Goal: Task Accomplishment & Management: Use online tool/utility

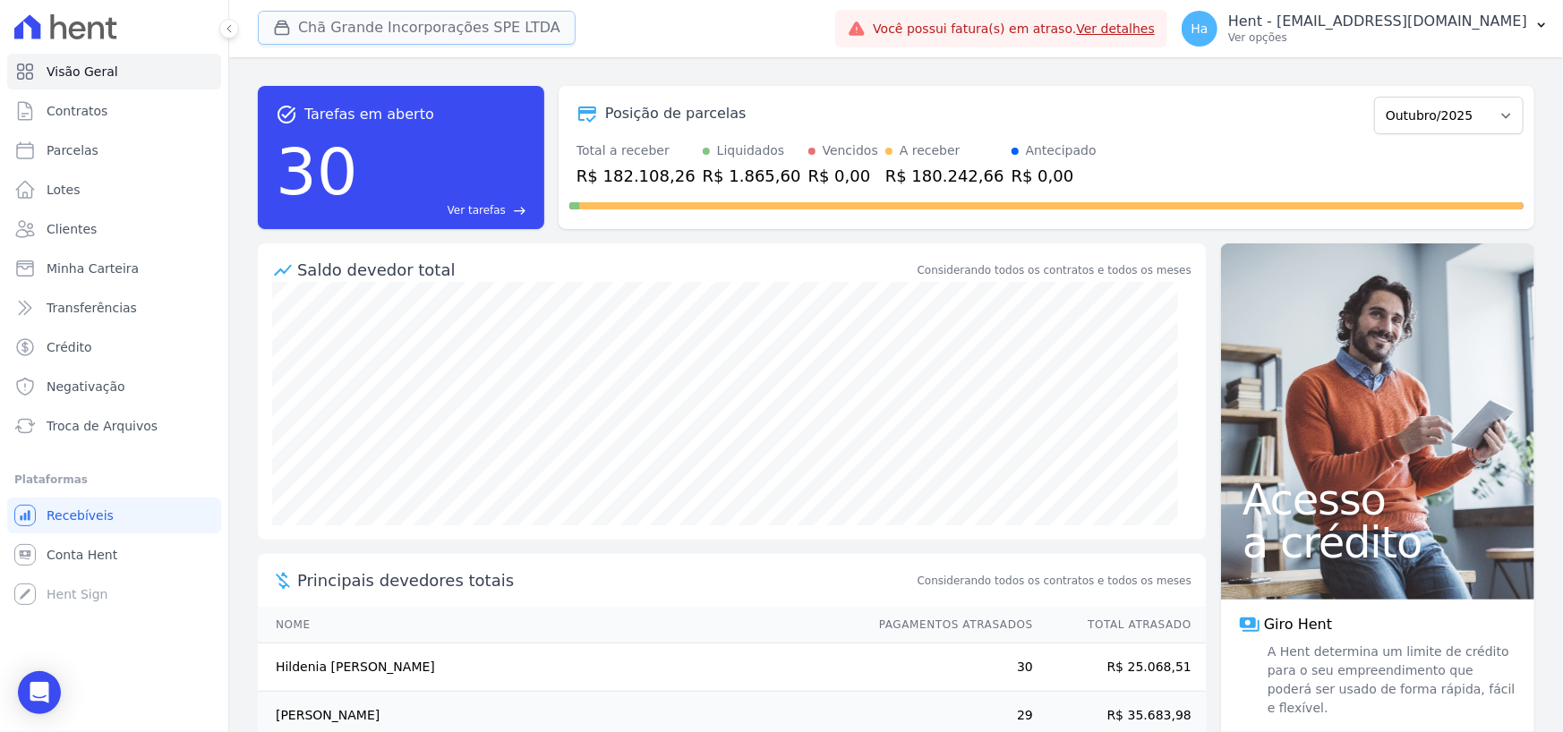
click at [473, 15] on button "Chã Grande Incorporações SPE LTDA" at bounding box center [417, 28] width 318 height 34
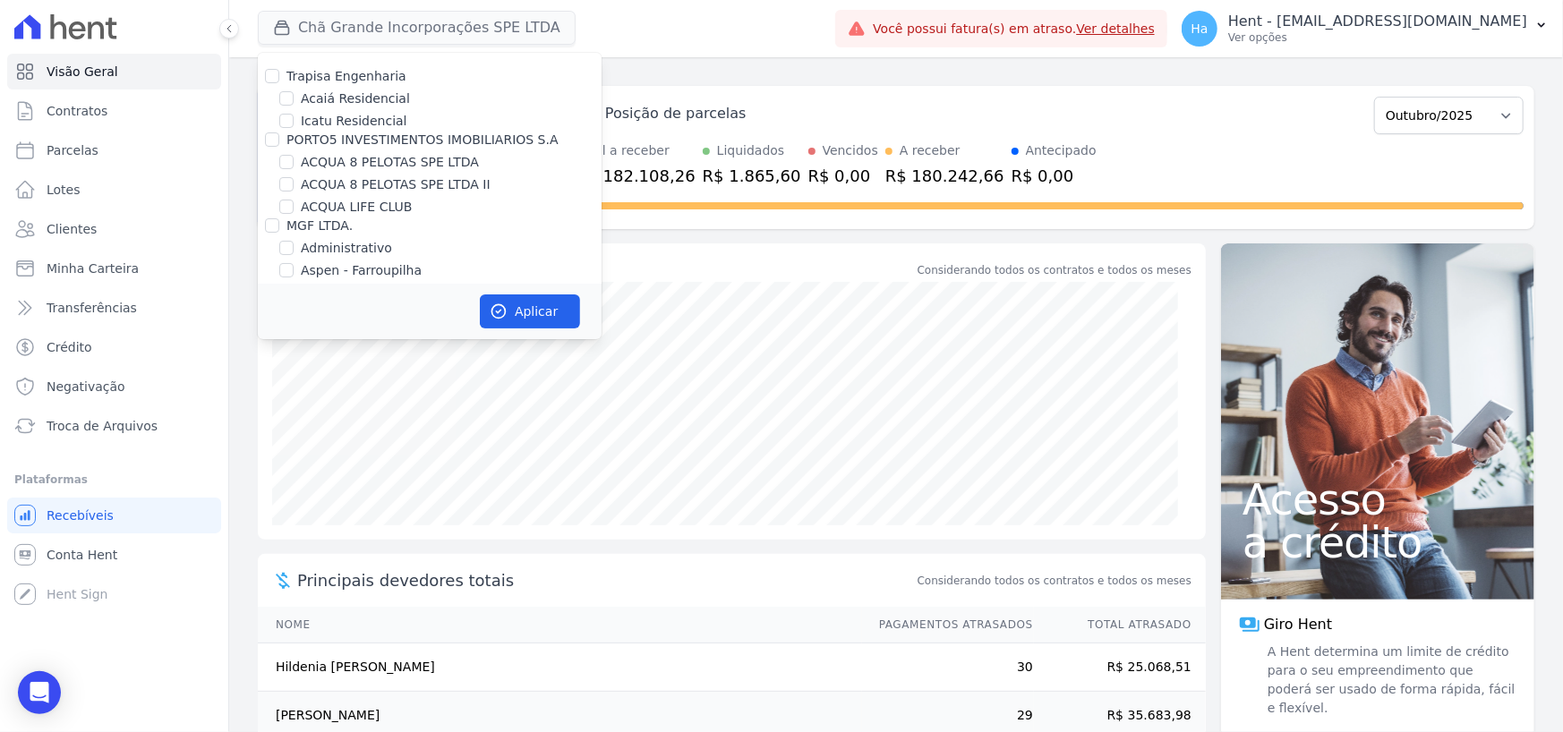
scroll to position [11801, 0]
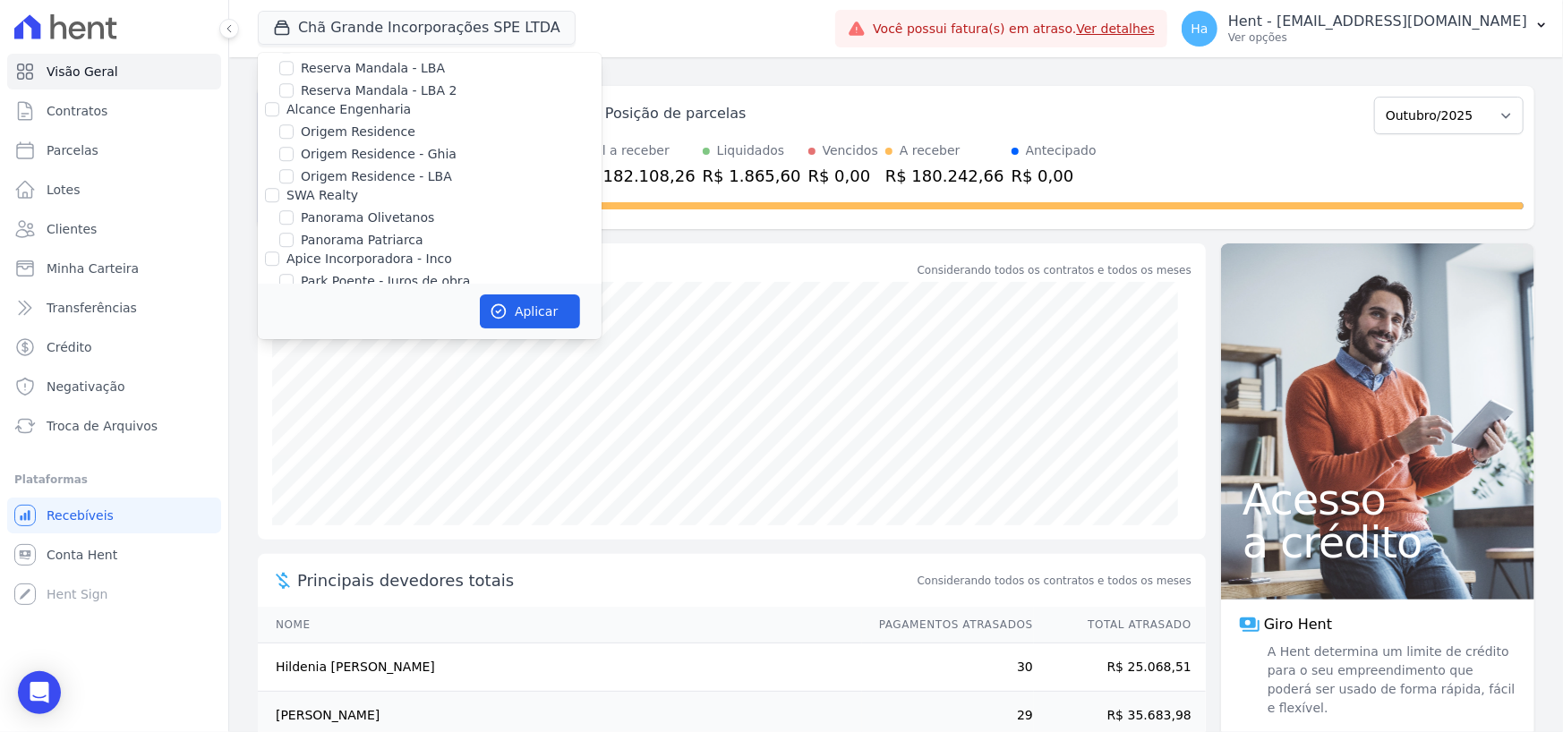
click at [277, 423] on input "Priori" at bounding box center [272, 430] width 14 height 14
checkbox input "true"
click at [535, 313] on button "Aplicar" at bounding box center [530, 312] width 100 height 34
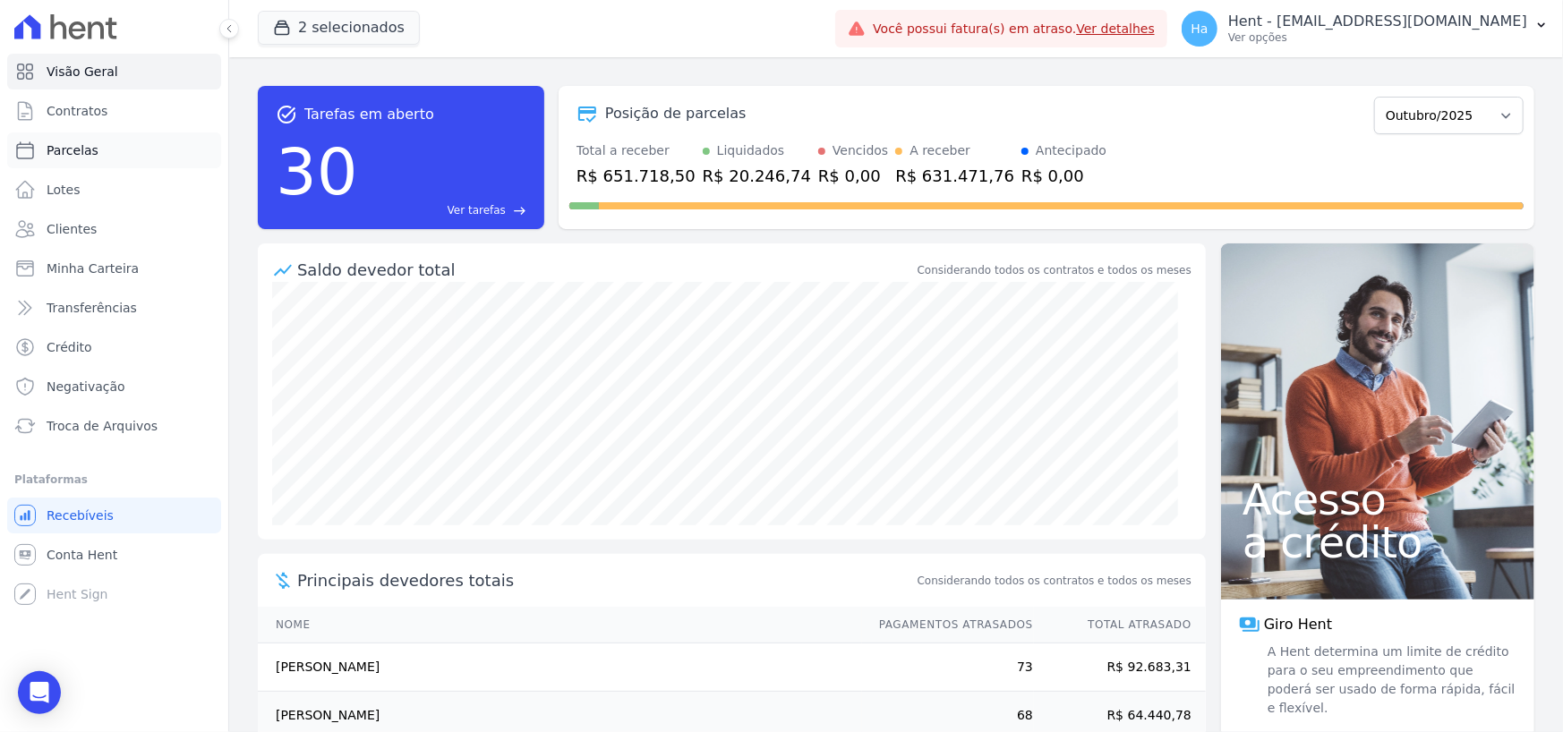
click at [67, 143] on span "Parcelas" at bounding box center [73, 150] width 52 height 18
select select
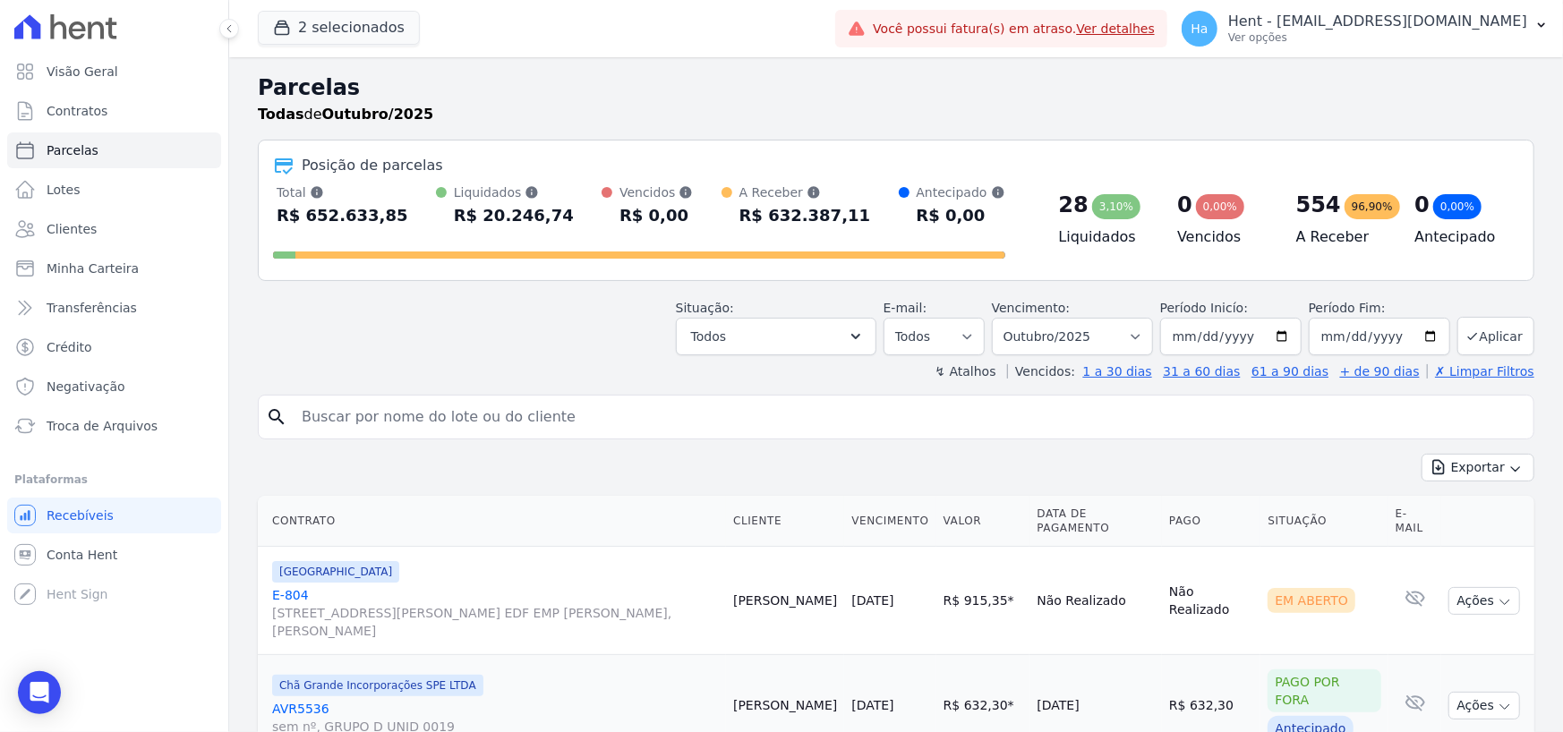
click at [444, 405] on input "search" at bounding box center [908, 417] width 1235 height 36
paste input "Carla Verônica Luna da Silva"
type input "Carla Verônica Luna da Silva"
select select
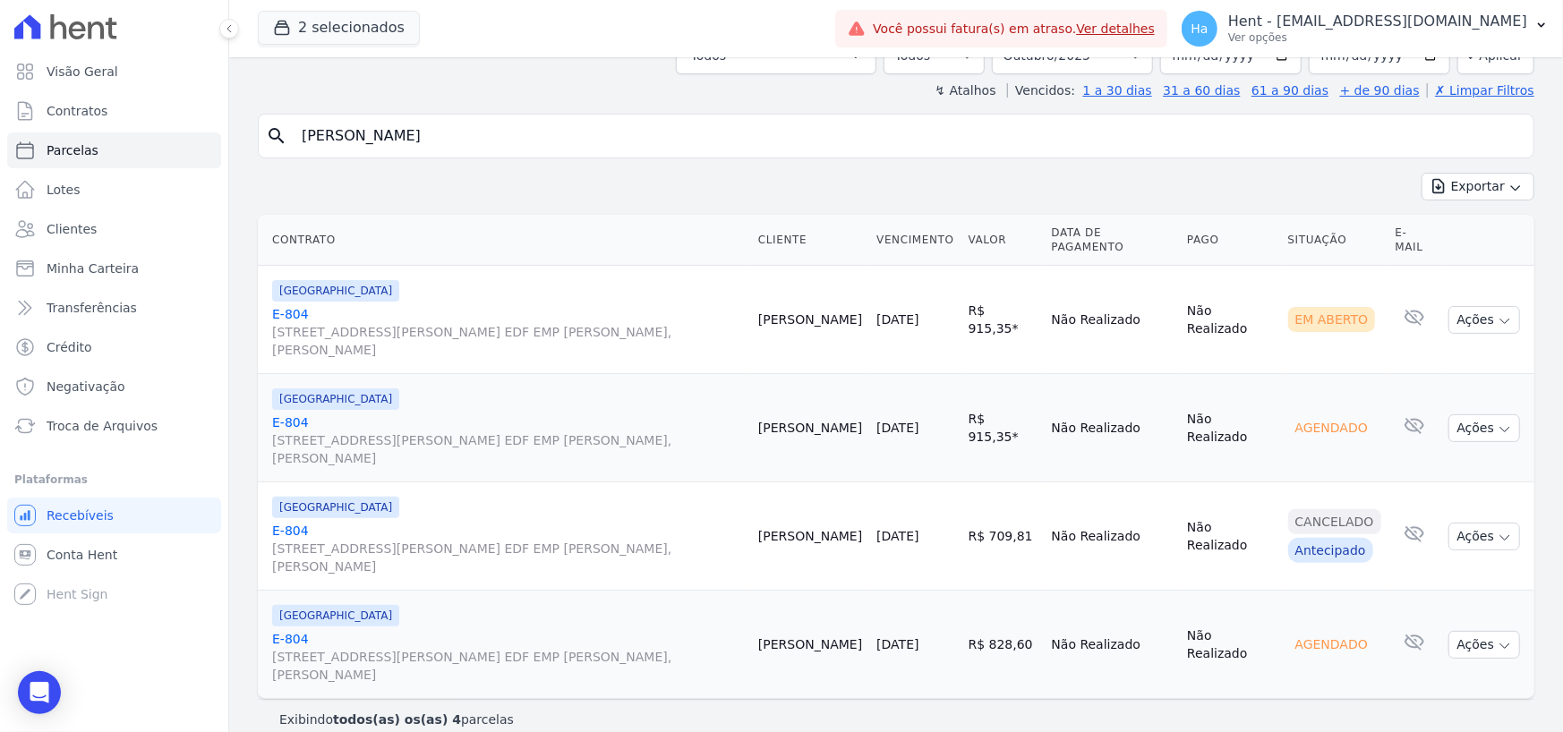
scroll to position [149, 0]
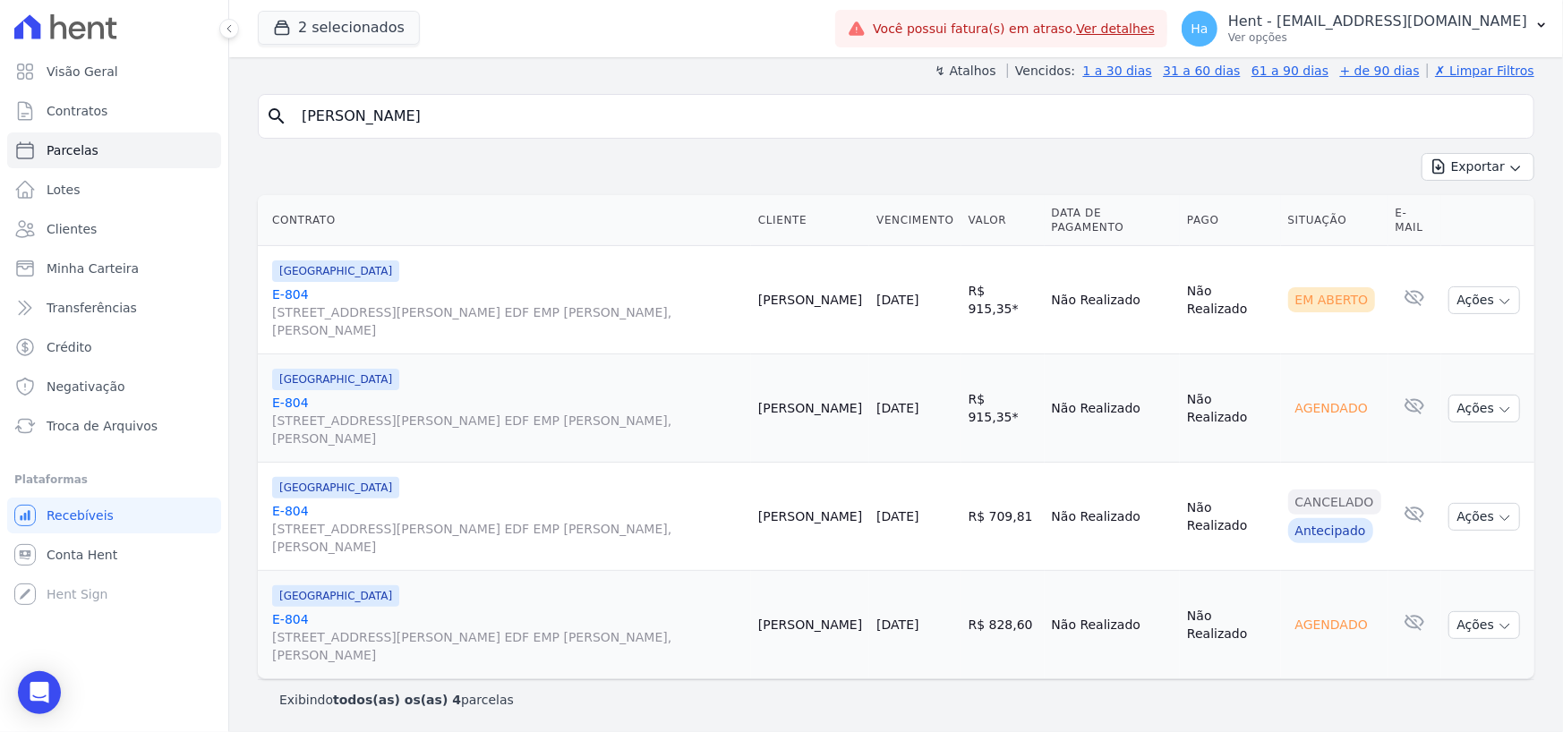
click at [293, 293] on link "E-804 Avenida Engenheiro Domingos Ferreira, 2589, SALA 202 EDF EMP ALEXANDRE CA…" at bounding box center [508, 313] width 472 height 54
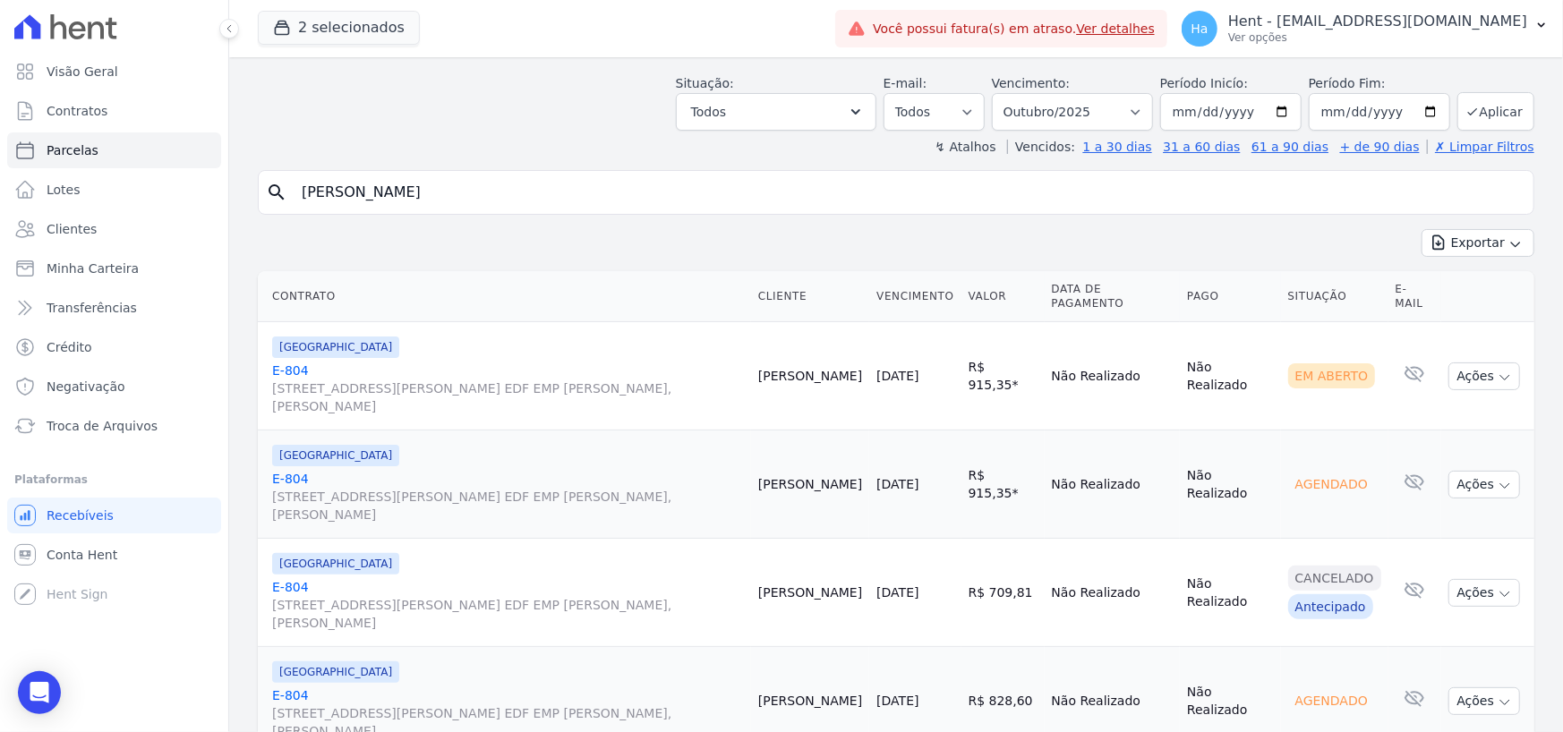
scroll to position [0, 0]
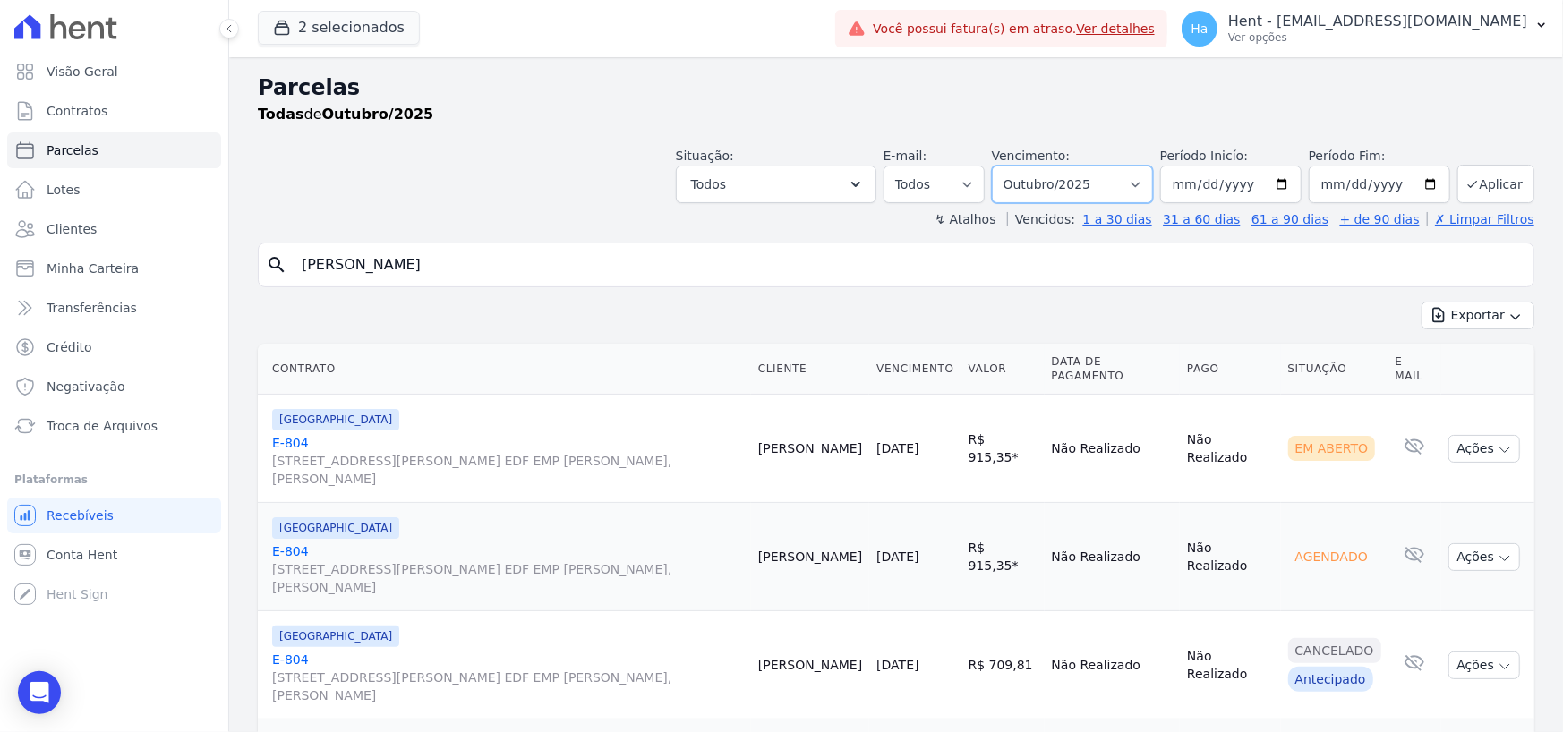
click at [1146, 184] on select "Filtrar por período ──────── Todos os meses Outubro/2019 Novembro/2019 Dezembro…" at bounding box center [1072, 185] width 161 height 38
select select "09/2025"
click at [1005, 166] on select "Filtrar por período ──────── Todos os meses Outubro/2019 Novembro/2019 Dezembro…" at bounding box center [1072, 185] width 161 height 38
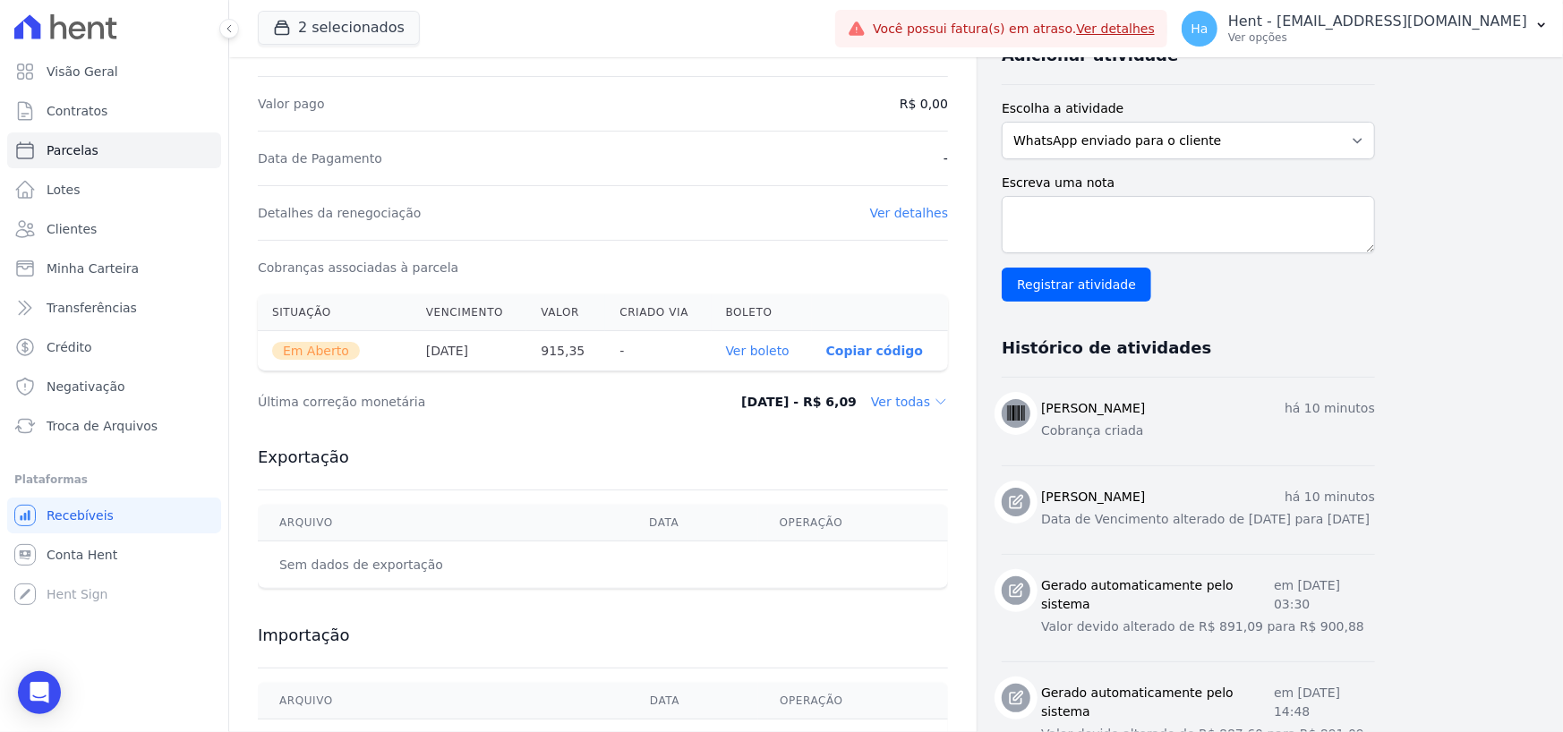
scroll to position [358, 0]
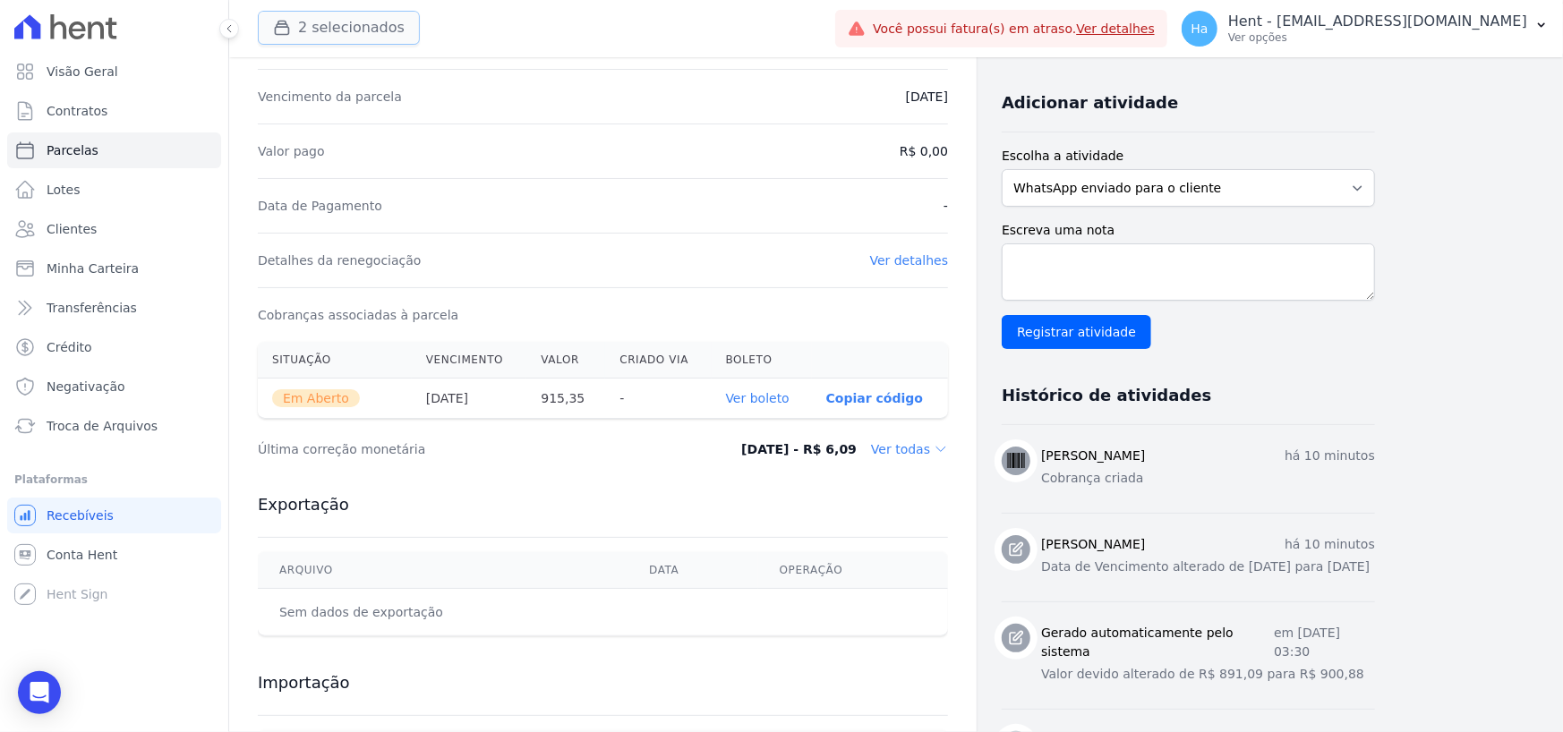
click at [367, 37] on button "2 selecionados" at bounding box center [339, 28] width 162 height 34
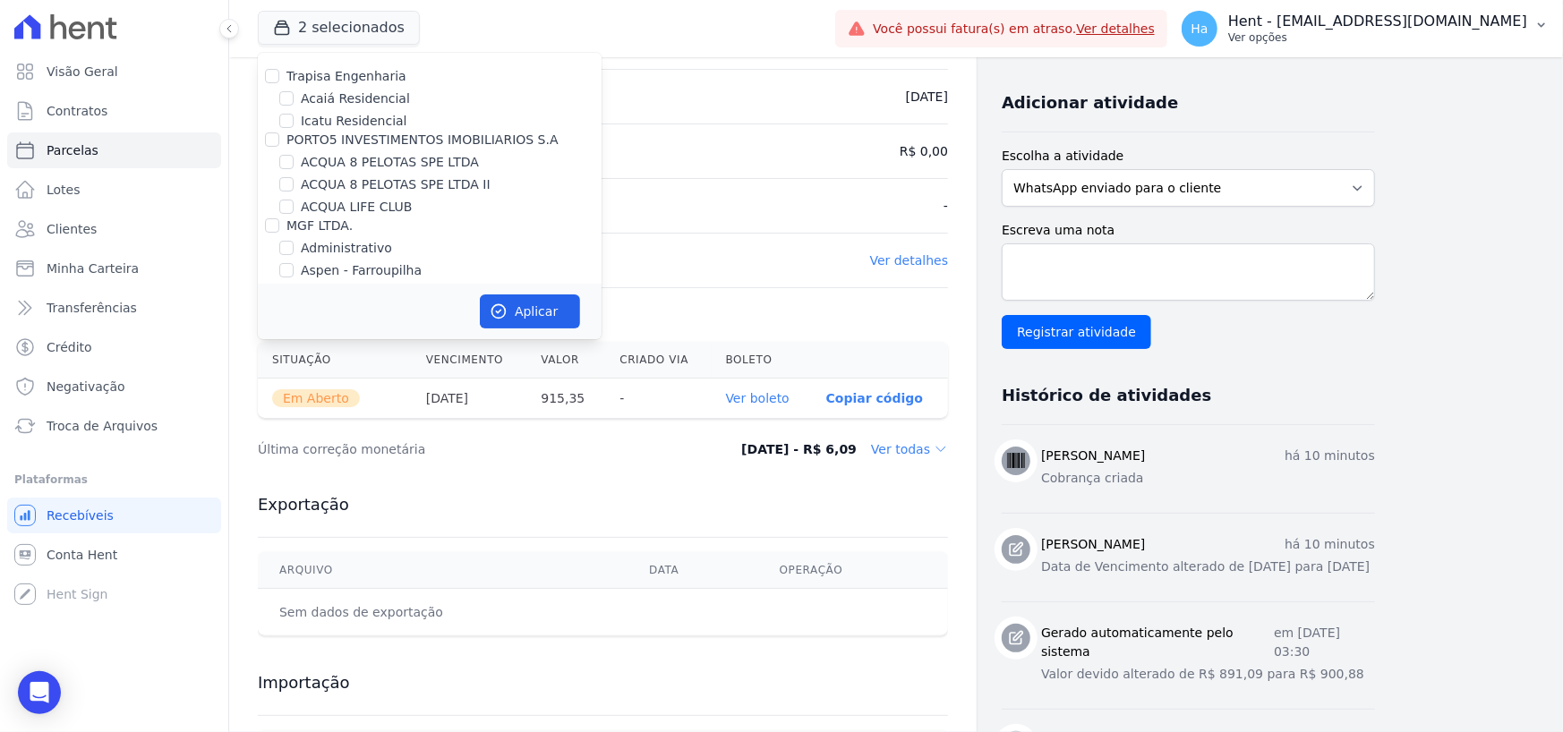
click at [1525, 43] on p "Ver opções" at bounding box center [1377, 37] width 299 height 14
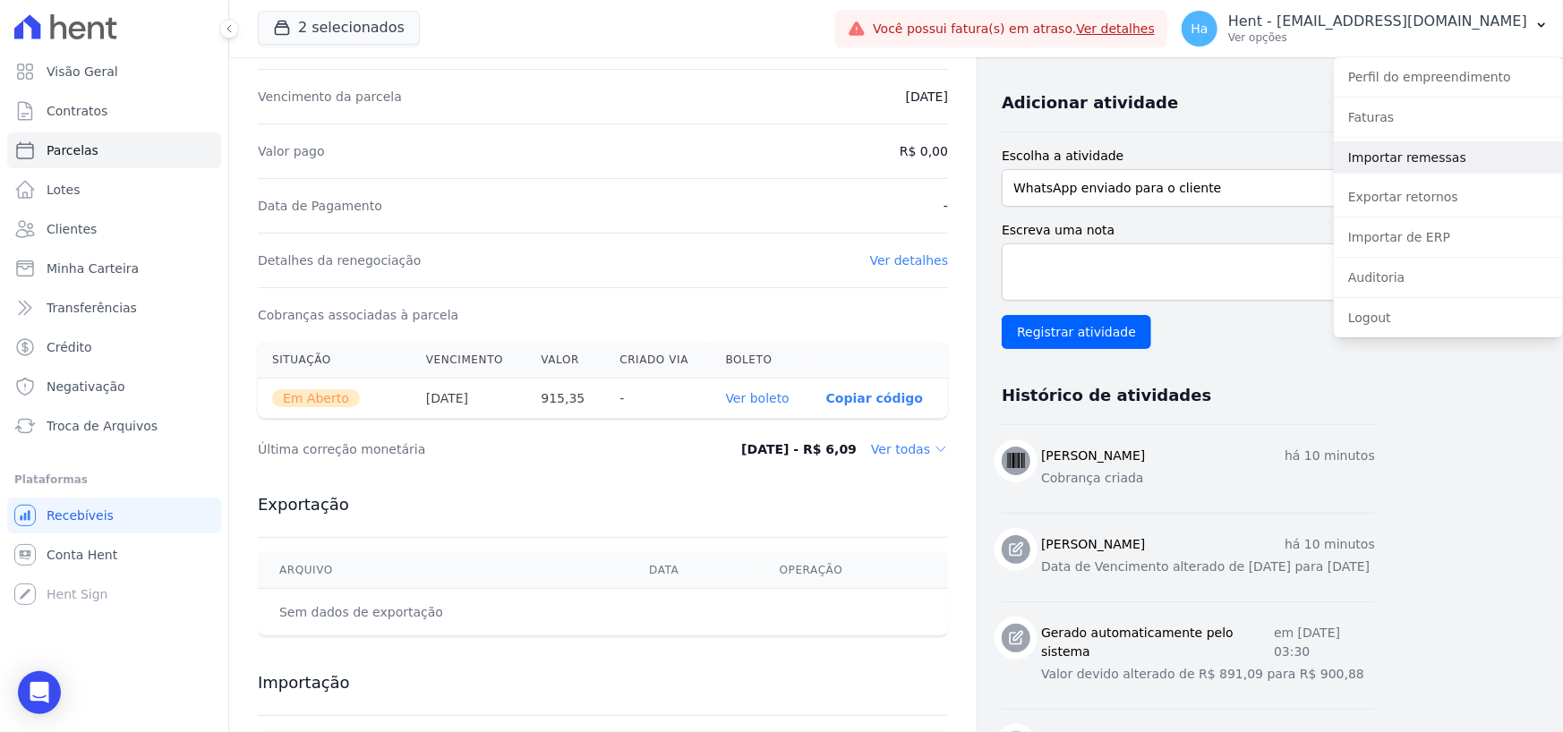
click at [1397, 146] on link "Importar remessas" at bounding box center [1448, 157] width 229 height 32
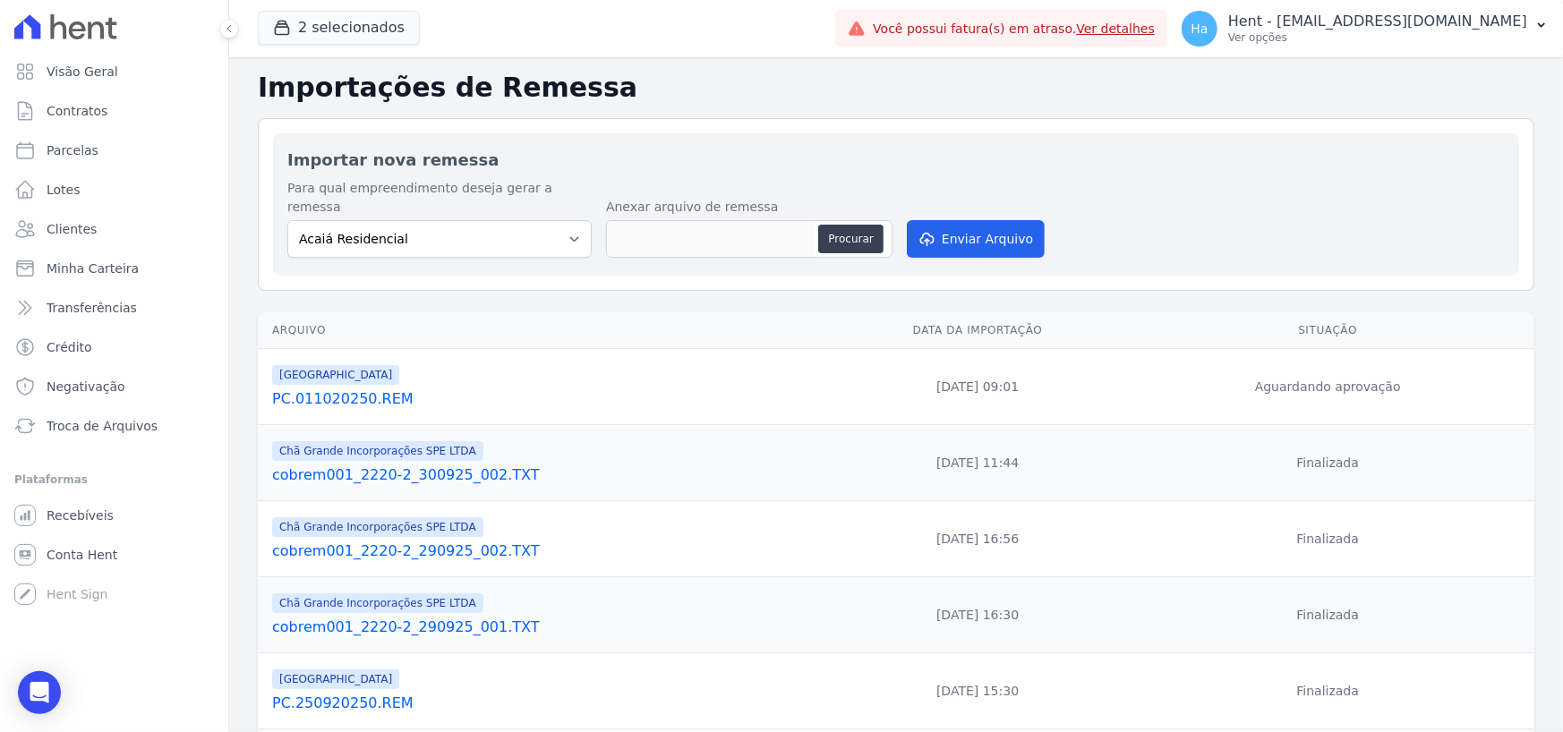
click at [350, 388] on link "PC.011020250.REM" at bounding box center [549, 398] width 555 height 21
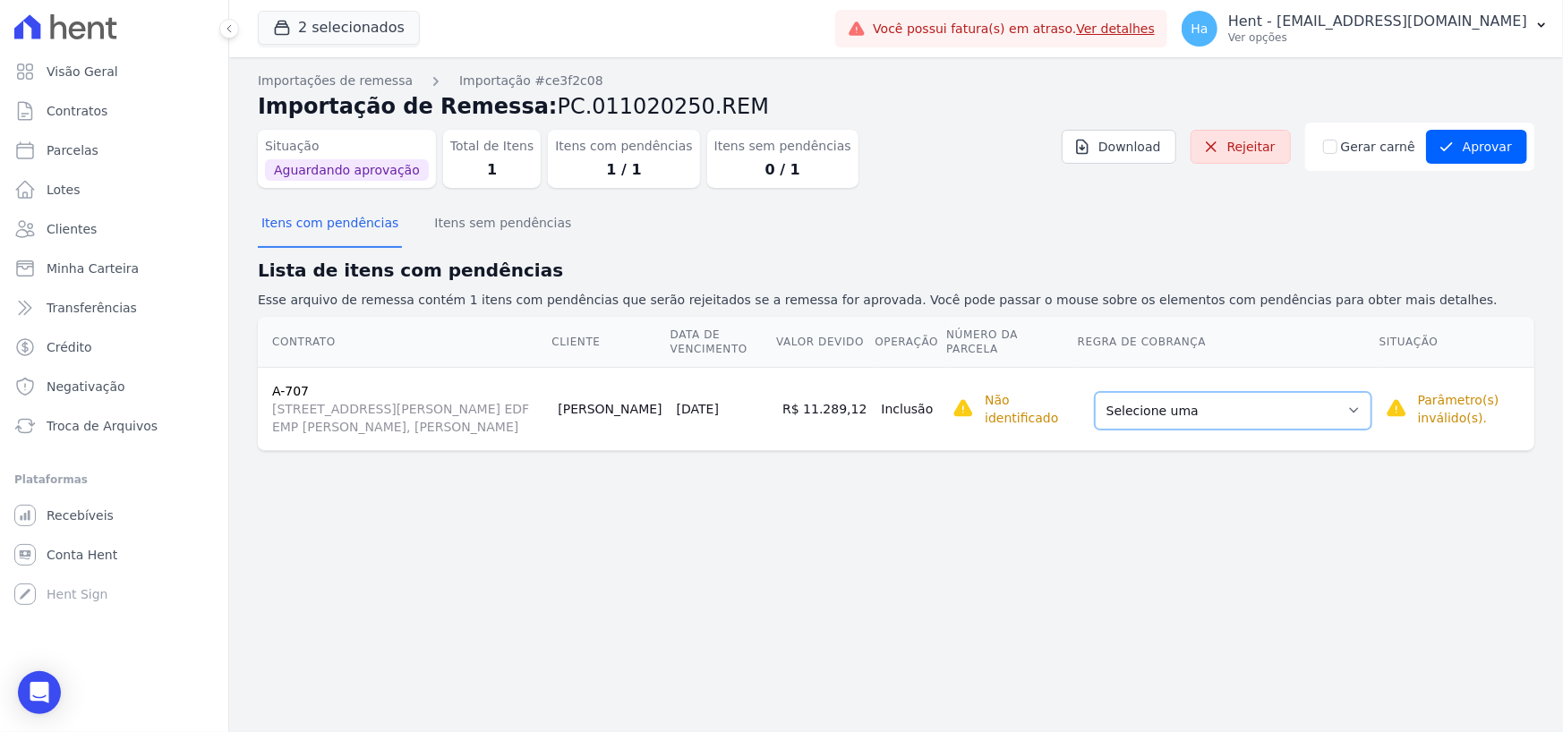
click at [1313, 420] on select "Selecione uma Nova Parcela Avulsa Parcela Avulsa Existente Outros (1 X R$ 1.149…" at bounding box center [1233, 411] width 277 height 38
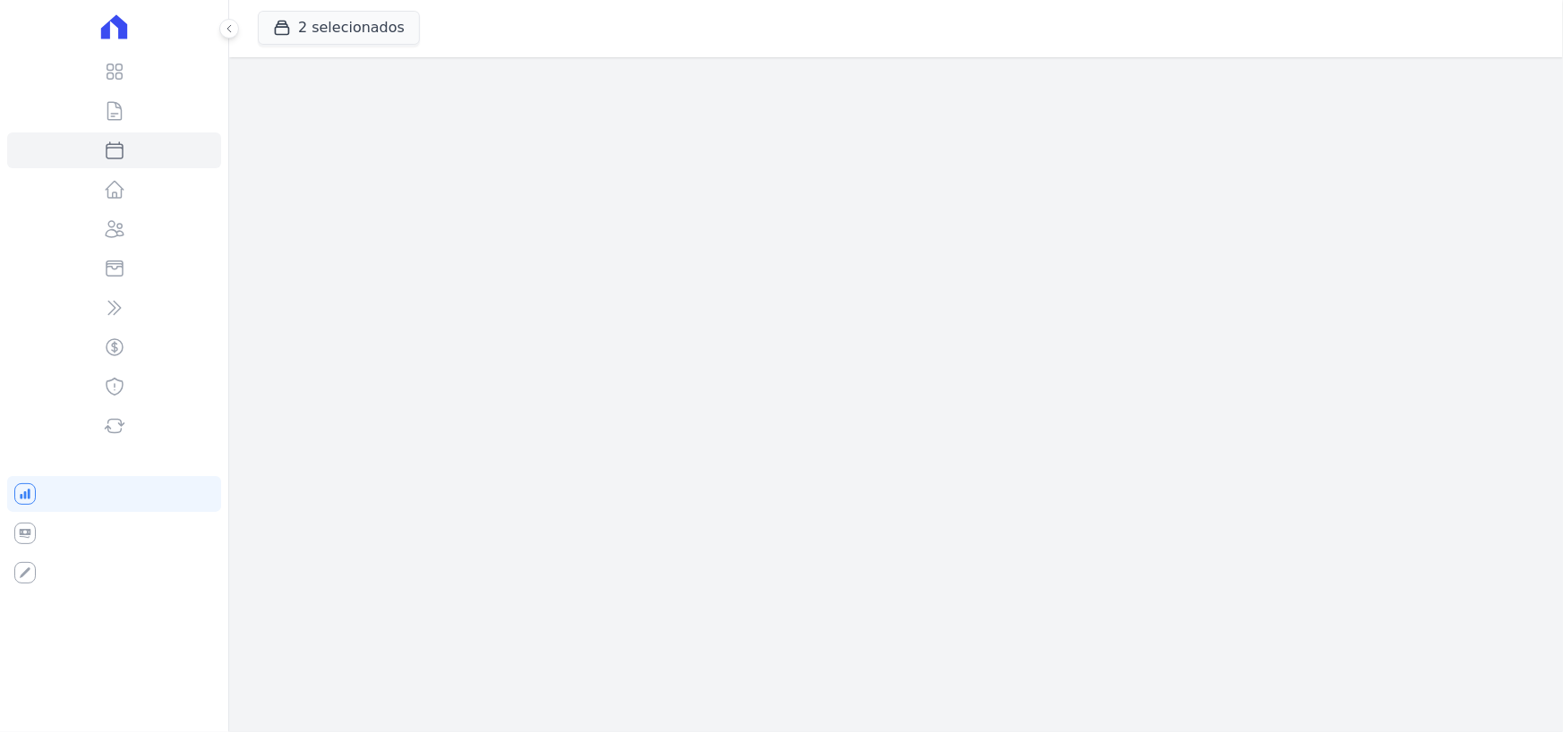
select select
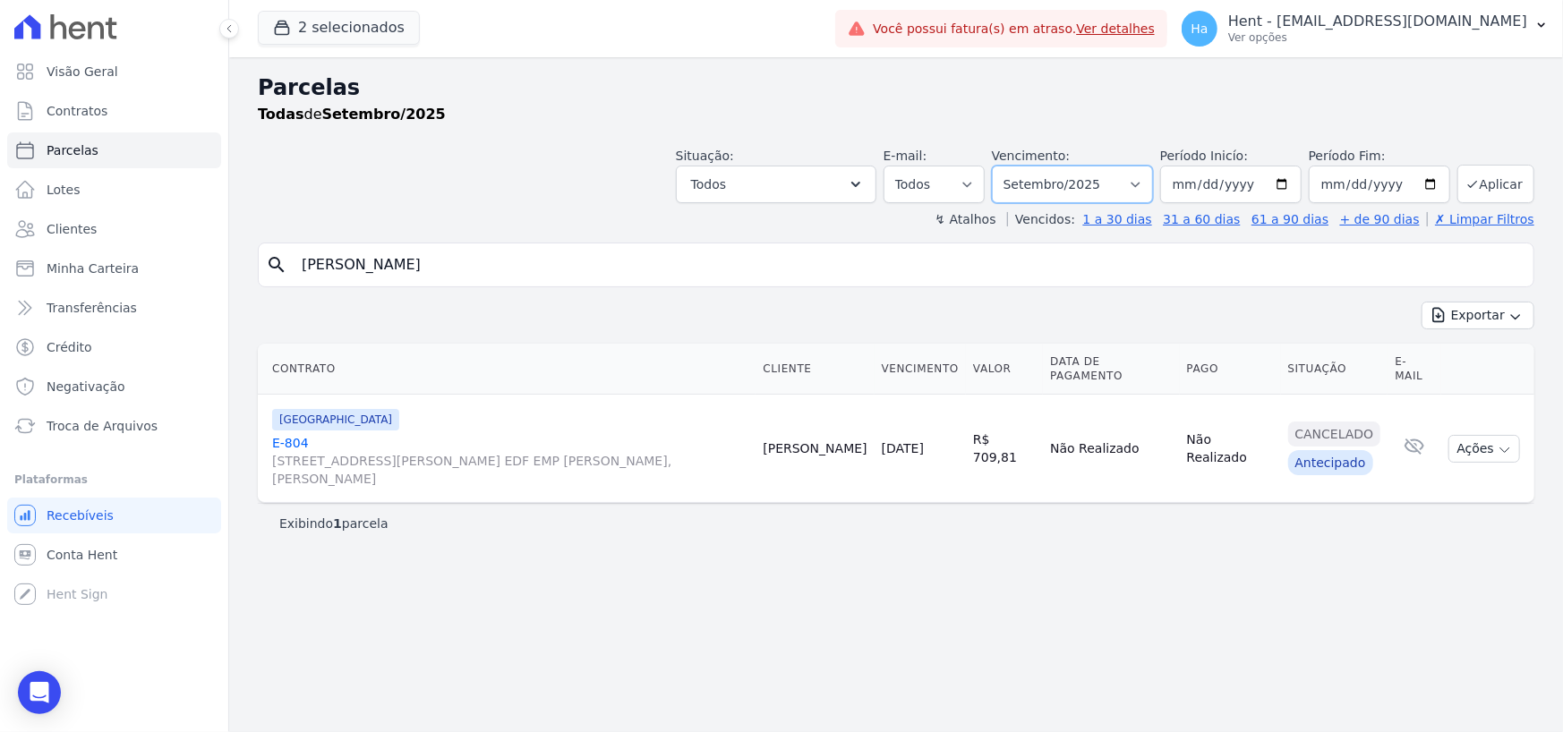
click at [1151, 185] on select "Filtrar por período ──────── Todos os meses Outubro/2019 Novembro/2019 Dezembro…" at bounding box center [1072, 185] width 161 height 38
select select "10/2025"
click at [1019, 166] on select "Filtrar por período ──────── Todos os meses Outubro/2019 Novembro/2019 Dezembro…" at bounding box center [1072, 185] width 161 height 38
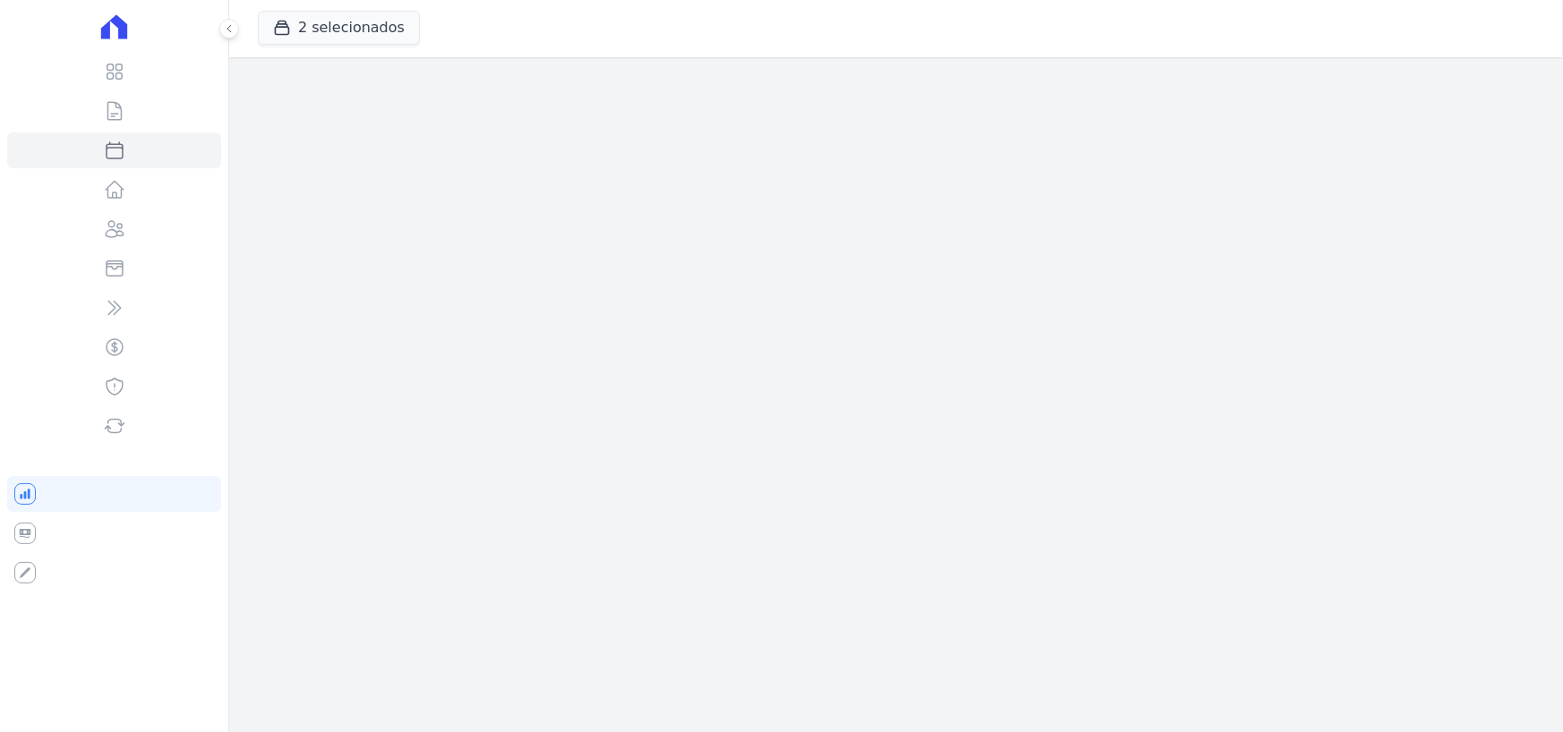
select select
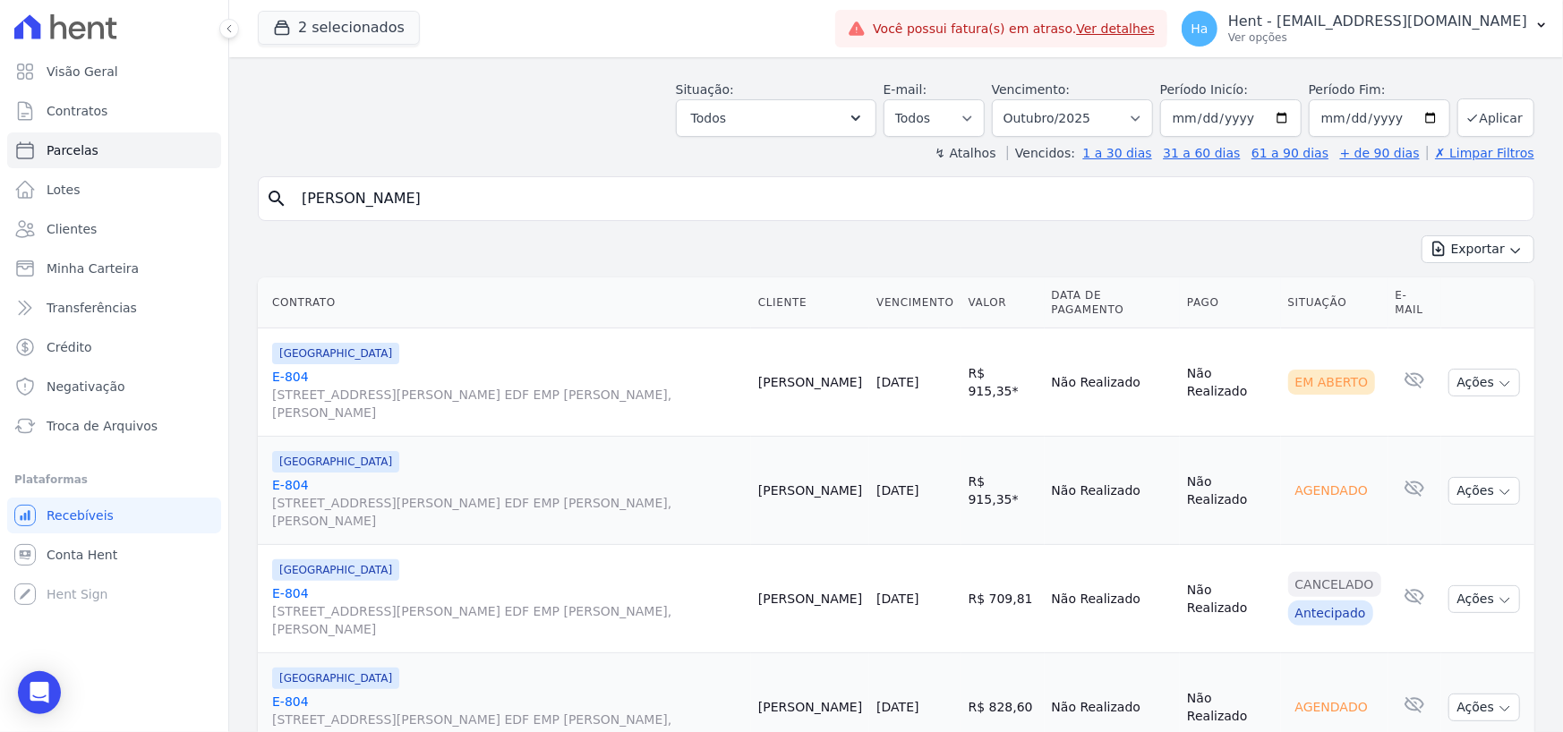
scroll to position [149, 0]
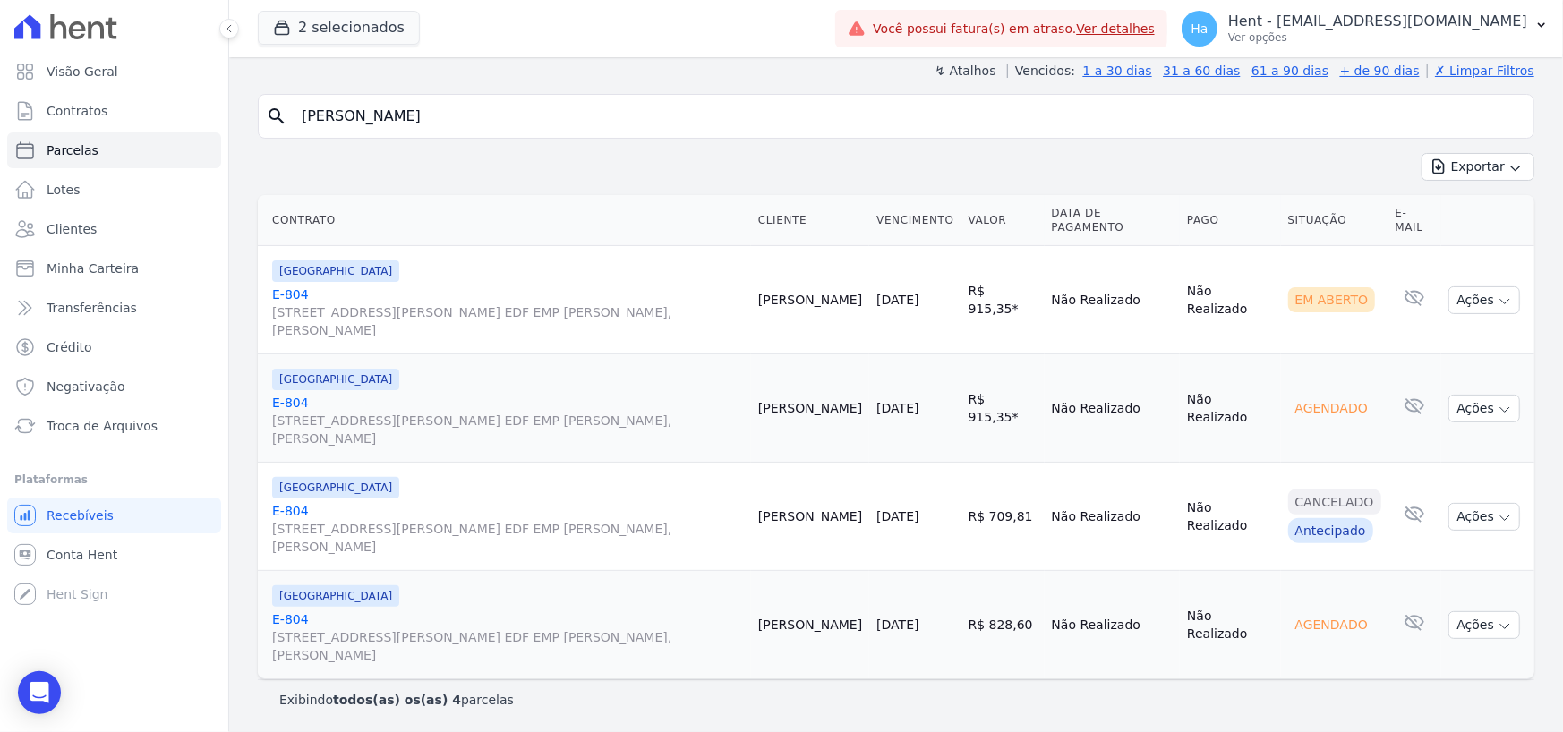
click at [287, 283] on div "Parque Candeias E-804 Avenida Engenheiro Domingos Ferreira, 2589, SALA 202 EDF …" at bounding box center [508, 299] width 472 height 79
click at [289, 293] on link "E-804 Avenida Engenheiro Domingos Ferreira, 2589, SALA 202 EDF EMP ALEXANDRE CA…" at bounding box center [508, 313] width 472 height 54
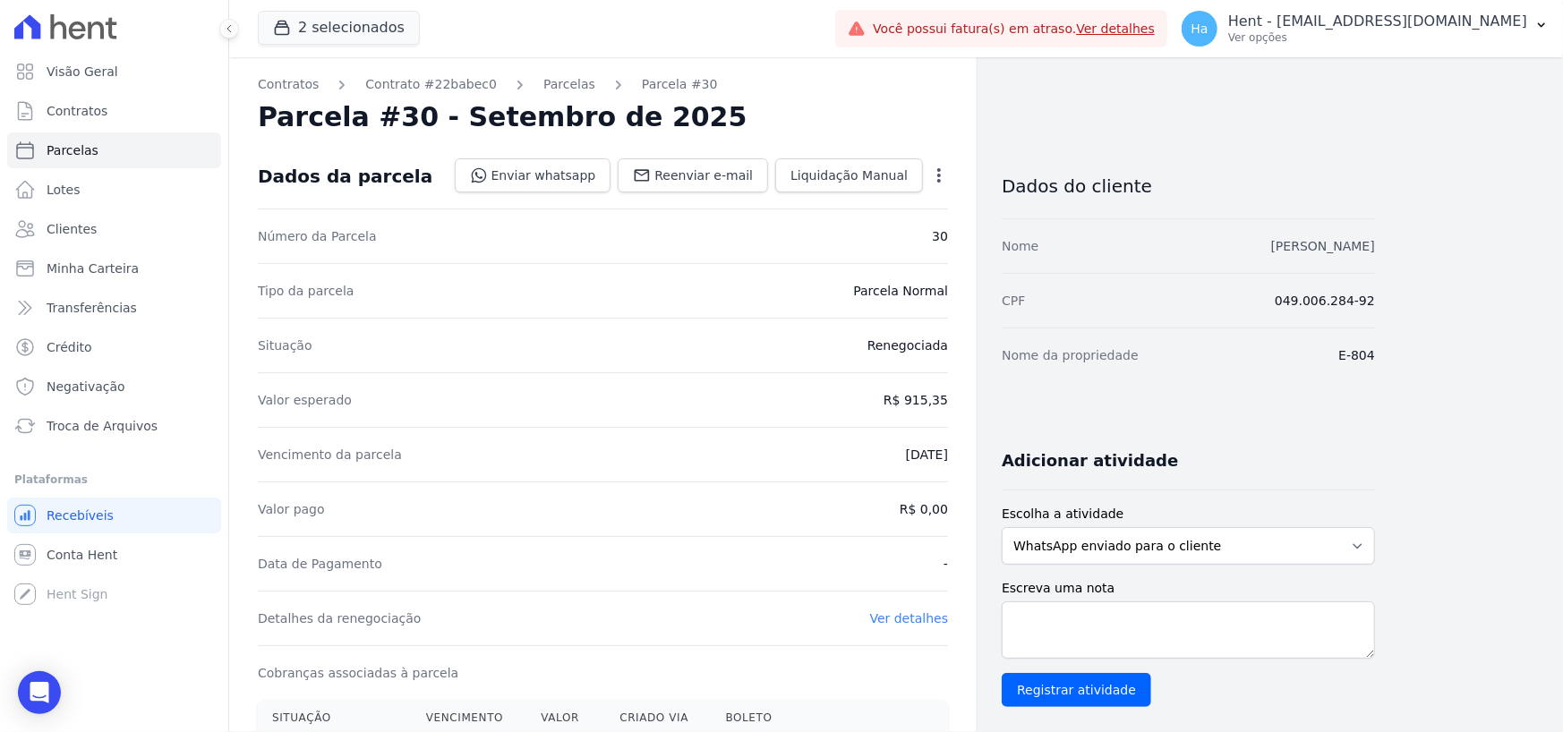
click at [1320, 243] on link "[PERSON_NAME]" at bounding box center [1323, 246] width 104 height 14
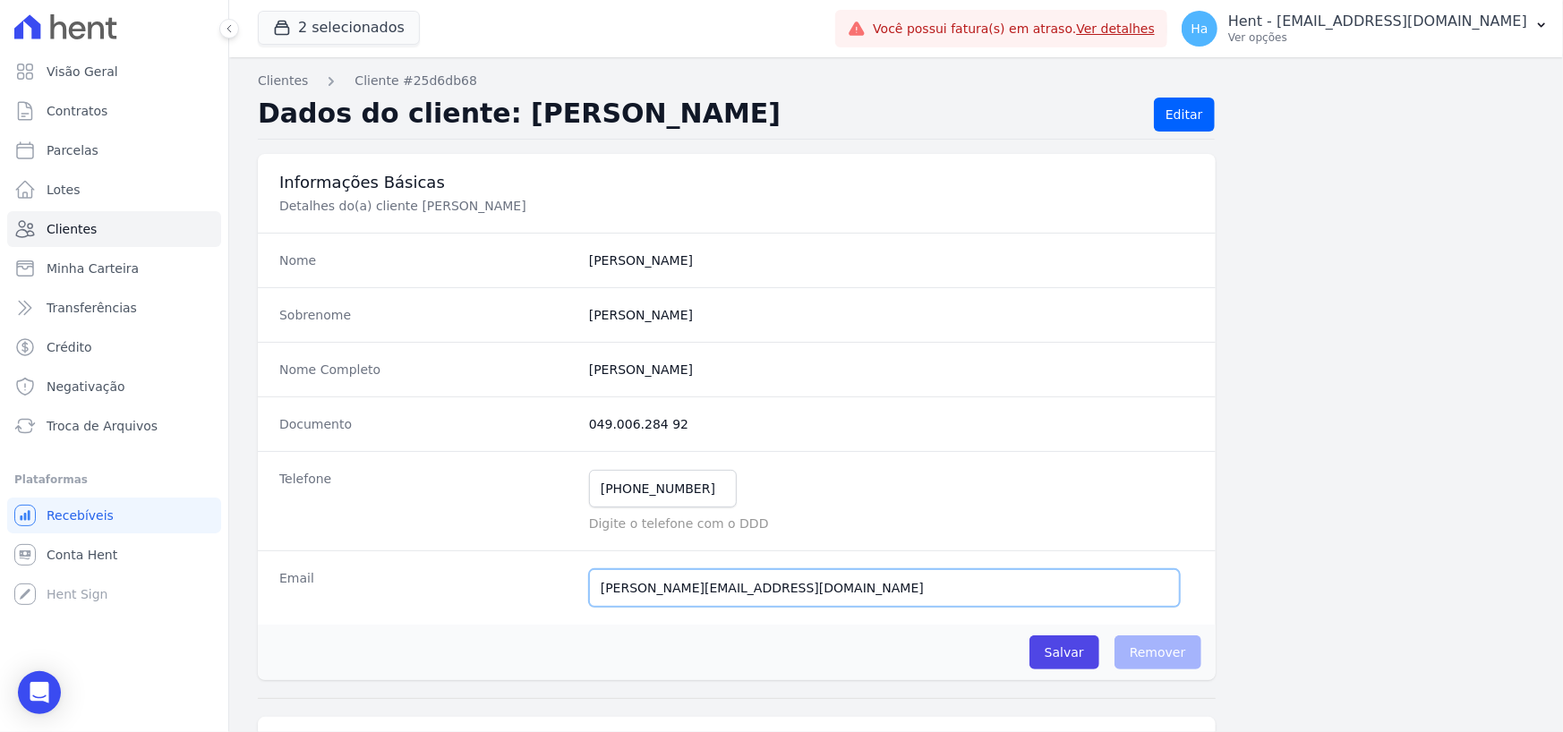
drag, startPoint x: 817, startPoint y: 589, endPoint x: 340, endPoint y: 572, distance: 477.4
click at [351, 574] on div "Email carla_lluna@hotmail.com E-mail enviado. Aguardando confirmação.." at bounding box center [737, 588] width 958 height 74
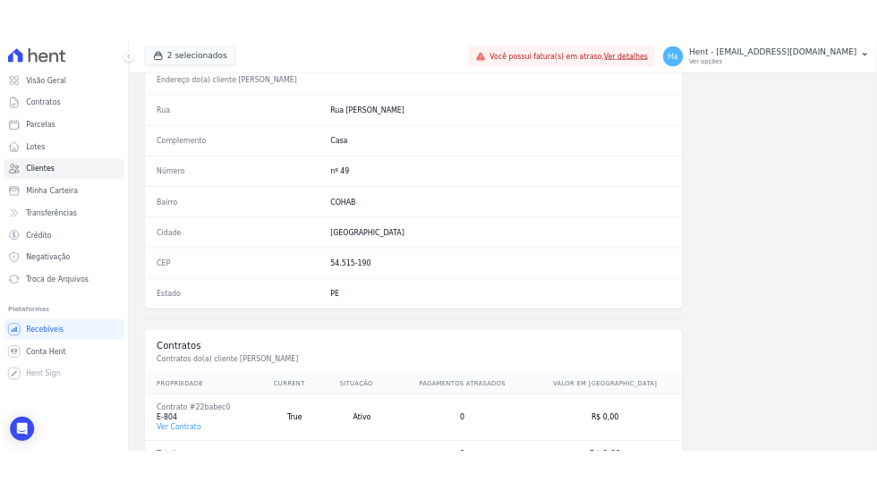
scroll to position [940, 0]
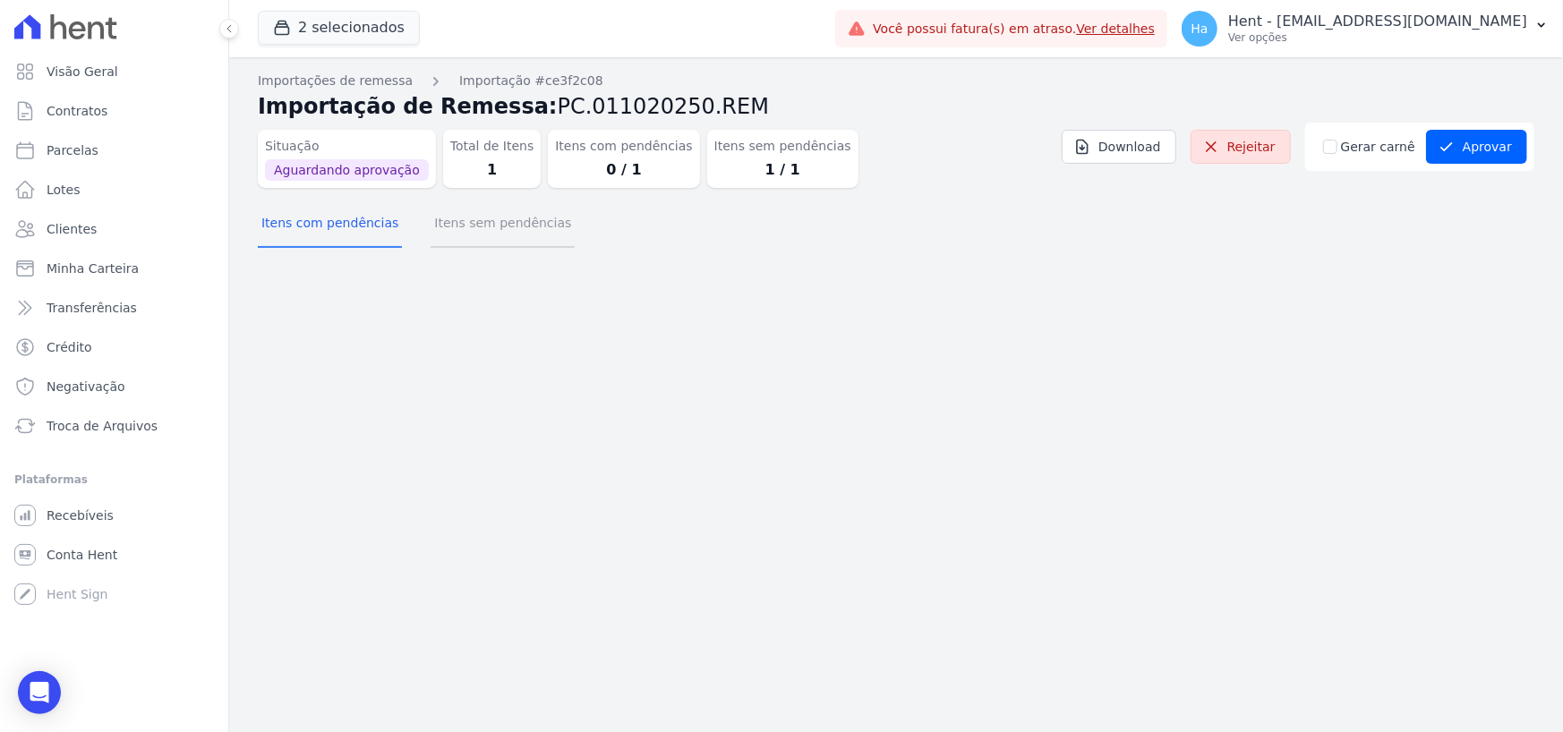
click at [444, 236] on button "Itens sem pendências" at bounding box center [503, 224] width 144 height 47
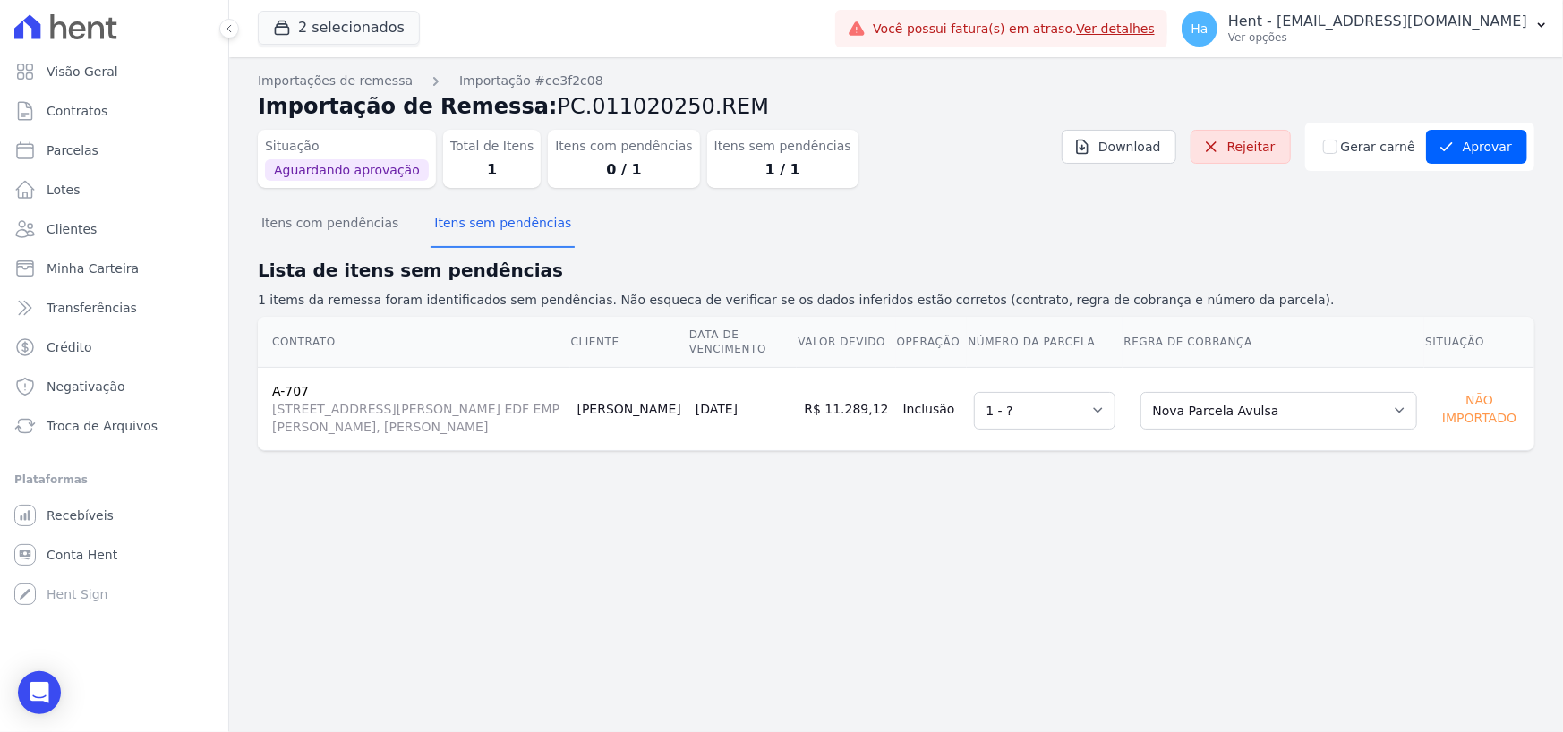
click at [1374, 601] on div "Importações de remessa Importação #ce3f2c08 Importação de Remessa: PC.011020250…" at bounding box center [896, 394] width 1334 height 675
click at [1486, 147] on button "Aprovar" at bounding box center [1476, 147] width 101 height 34
